Goal: Find contact information: Find contact information

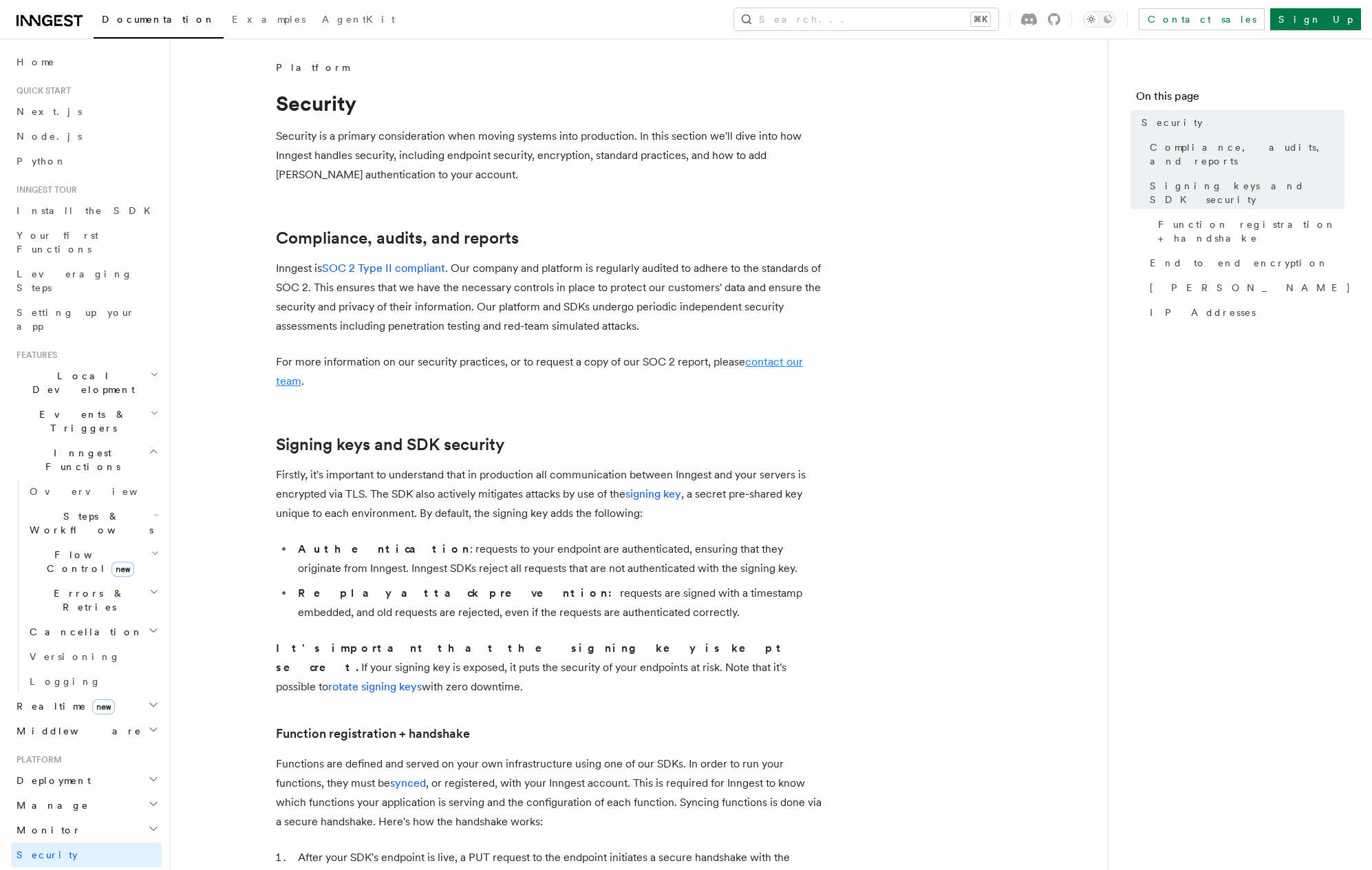
click at [758, 361] on link "contact our team" at bounding box center [539, 371] width 527 height 33
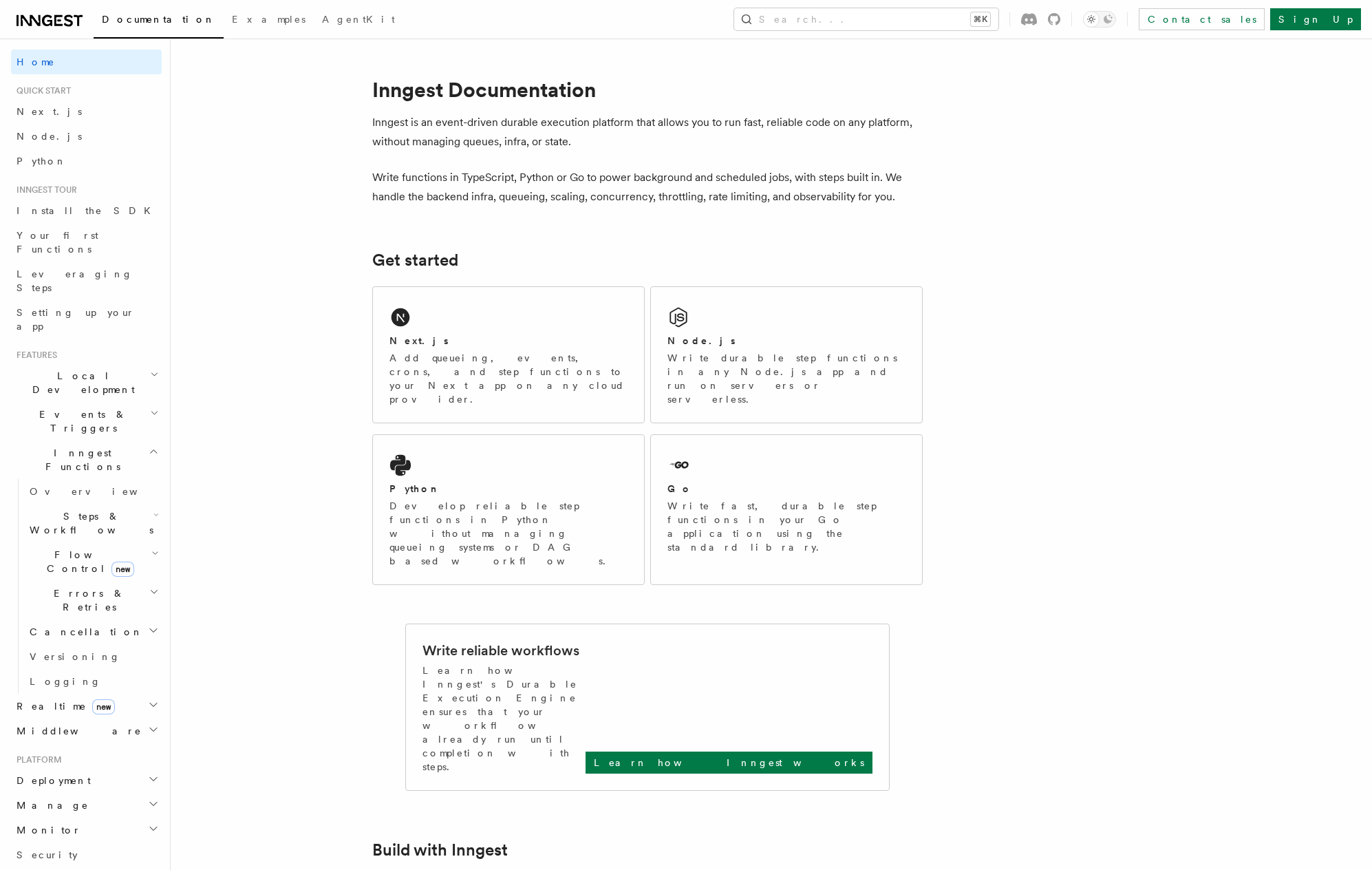
click at [987, 7] on div "Documentation Examples AgentKit Search... ⌘K Contact sales Sign Up" at bounding box center [686, 19] width 1372 height 38
click at [977, 14] on button "Search... ⌘K" at bounding box center [866, 19] width 264 height 22
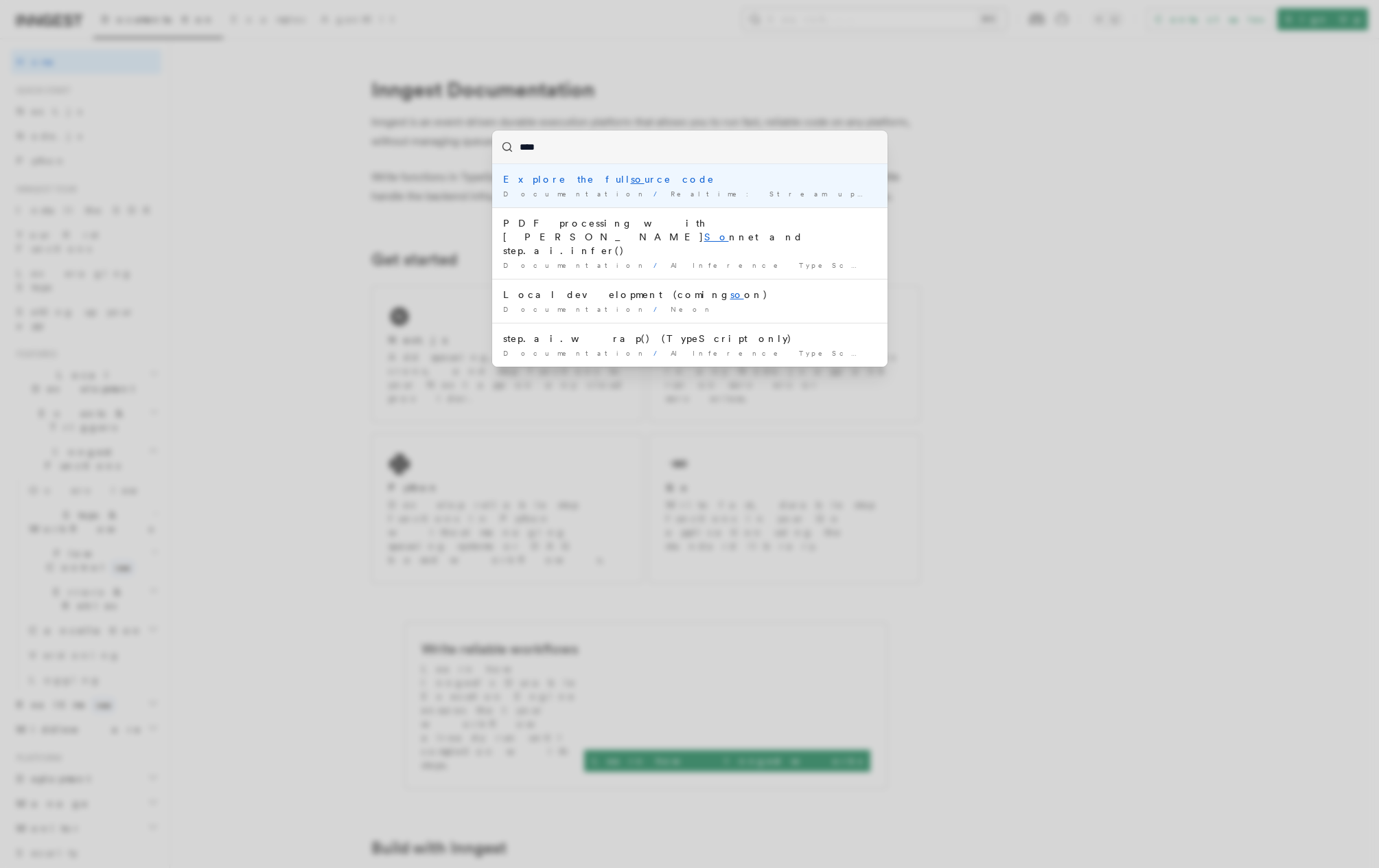
type input "*****"
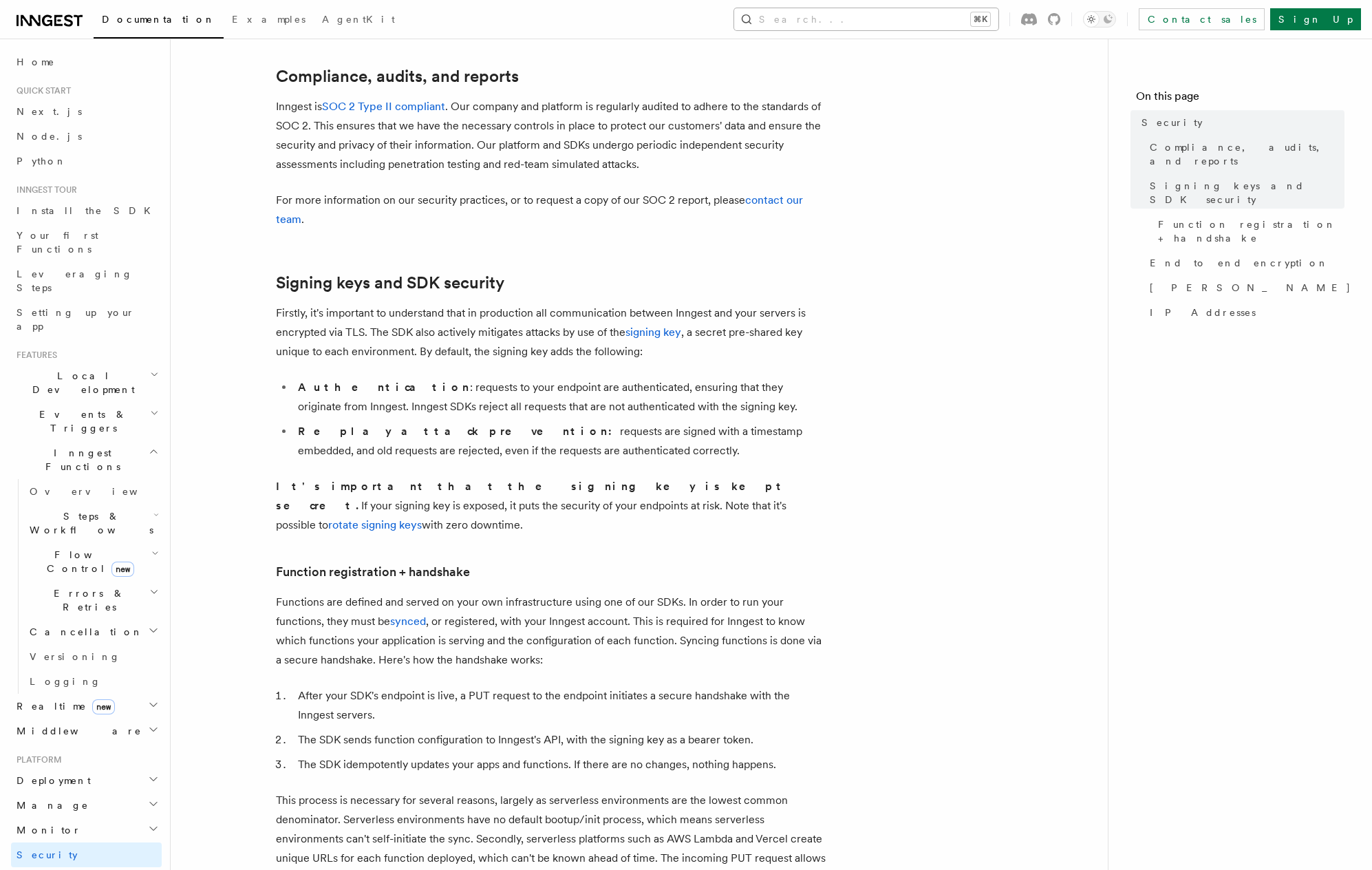
scroll to position [162, 0]
click at [763, 205] on link "contact our team" at bounding box center [539, 209] width 527 height 33
